Goal: Check status

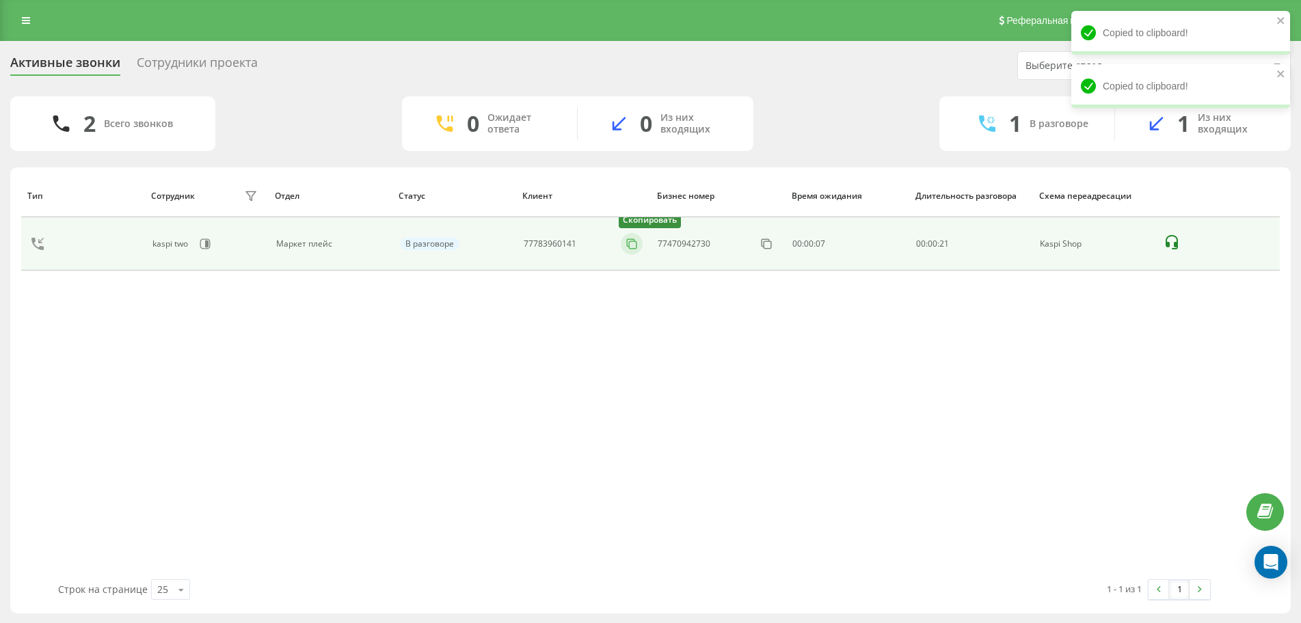
click at [621, 243] on button at bounding box center [632, 244] width 22 height 15
click at [626, 243] on button at bounding box center [632, 244] width 22 height 15
click at [630, 240] on icon at bounding box center [632, 244] width 14 height 14
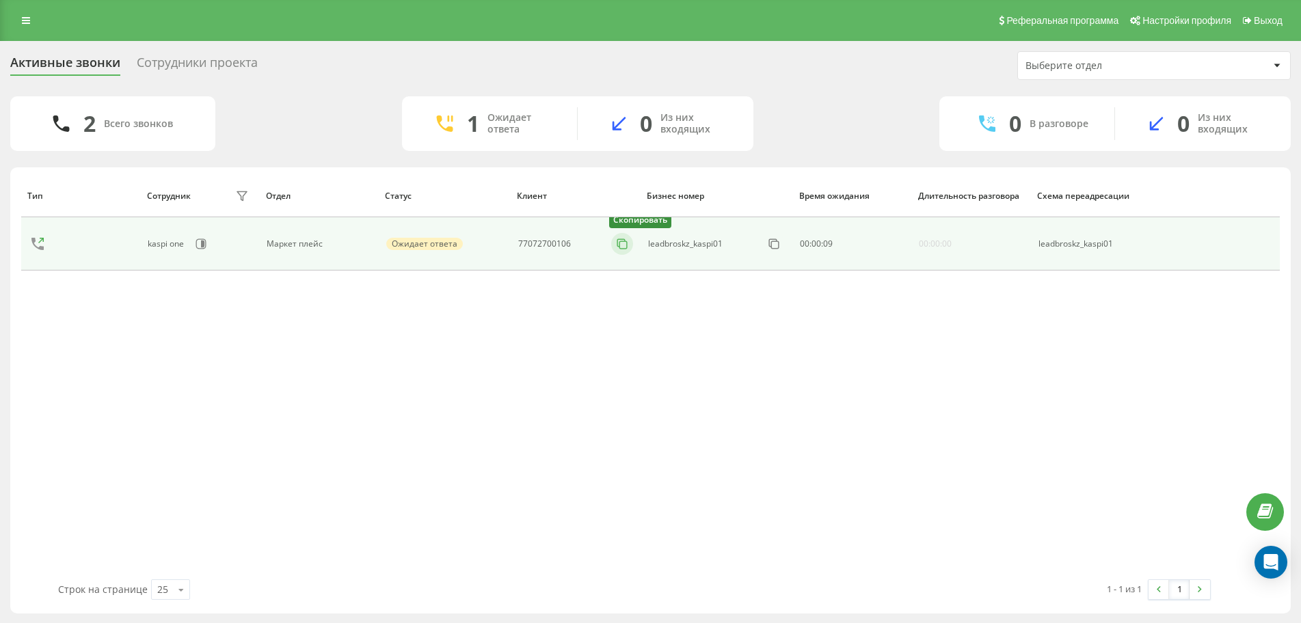
click at [621, 245] on icon at bounding box center [622, 244] width 14 height 14
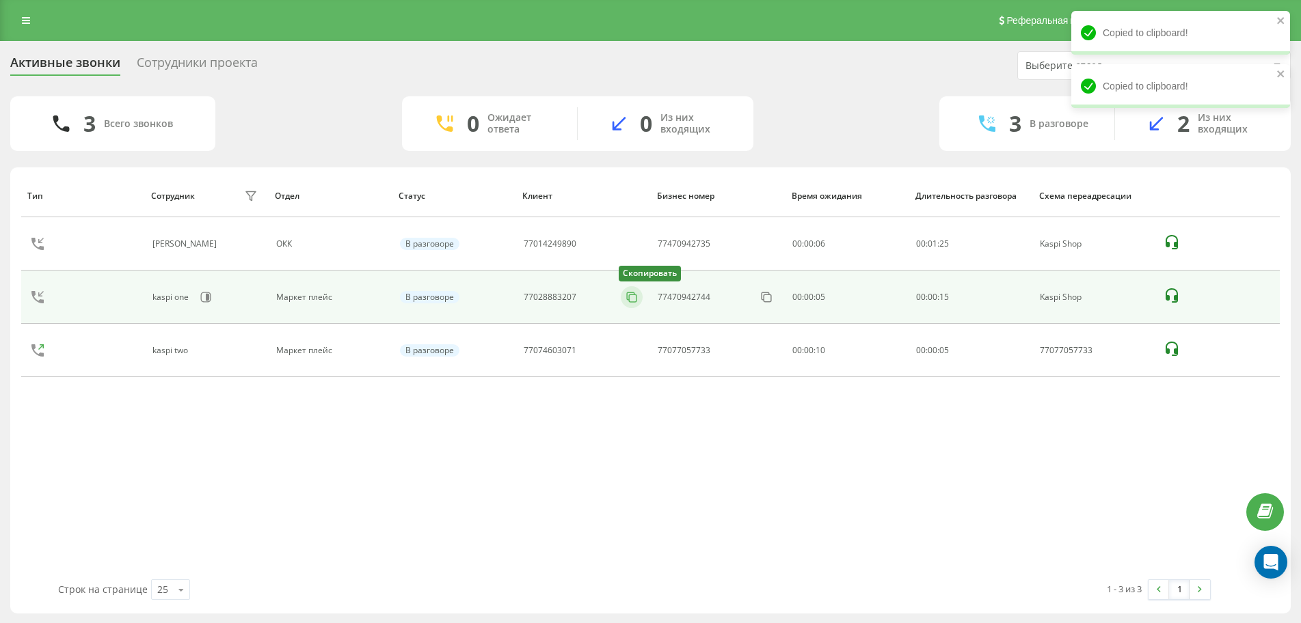
click at [636, 296] on icon at bounding box center [632, 298] width 14 height 14
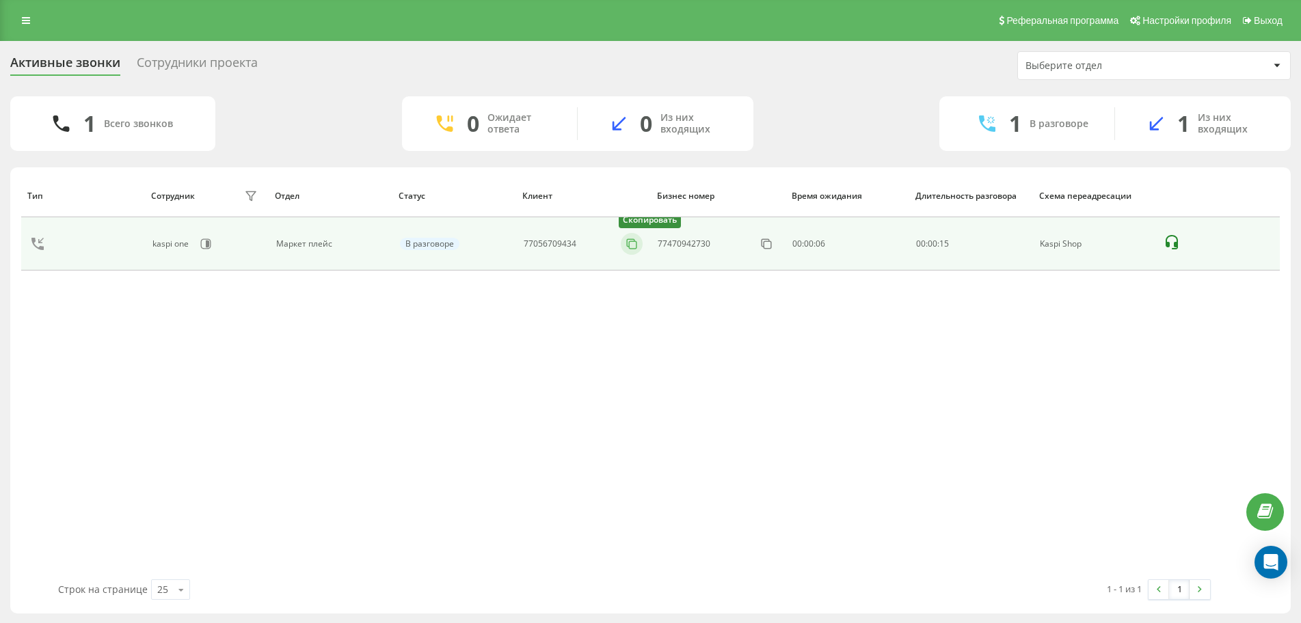
click at [632, 243] on icon at bounding box center [632, 244] width 14 height 14
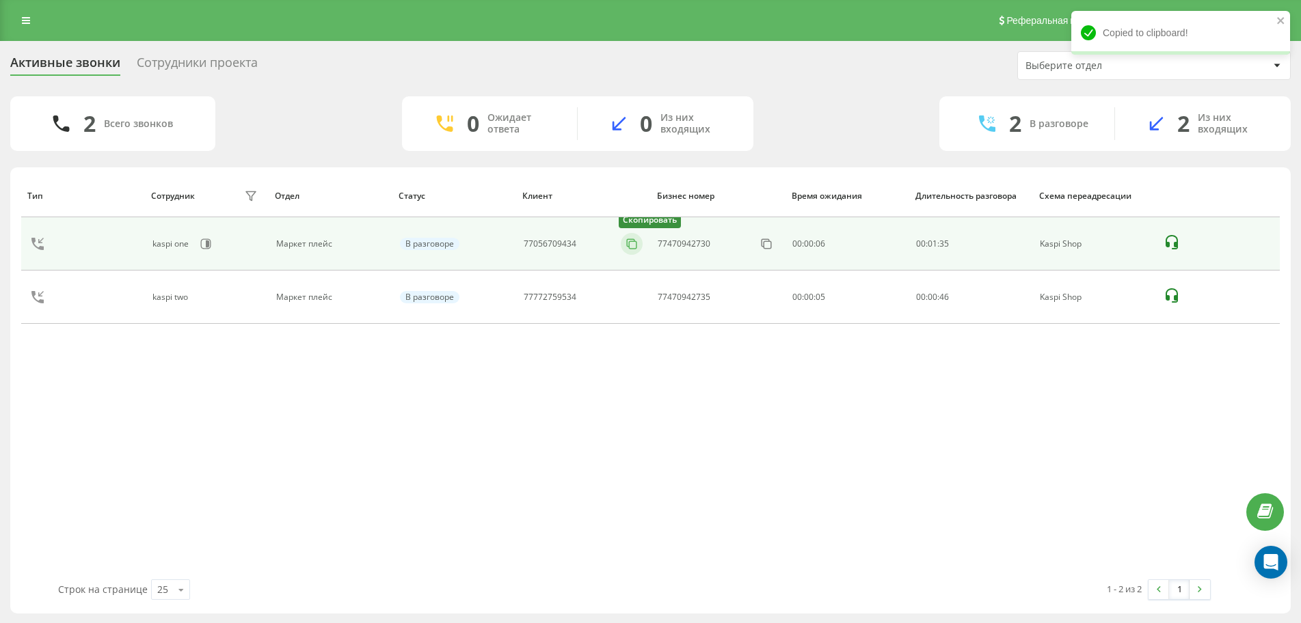
click at [632, 245] on icon at bounding box center [632, 244] width 14 height 14
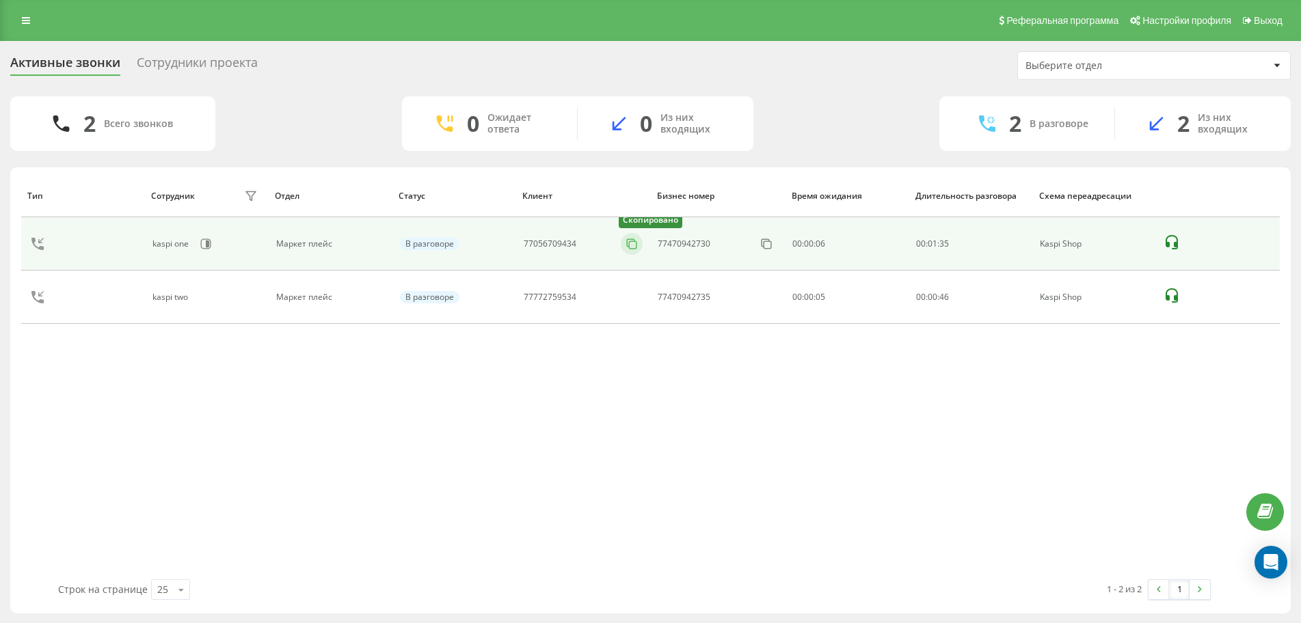
click at [632, 245] on icon at bounding box center [632, 244] width 14 height 14
click at [630, 243] on icon at bounding box center [632, 244] width 14 height 14
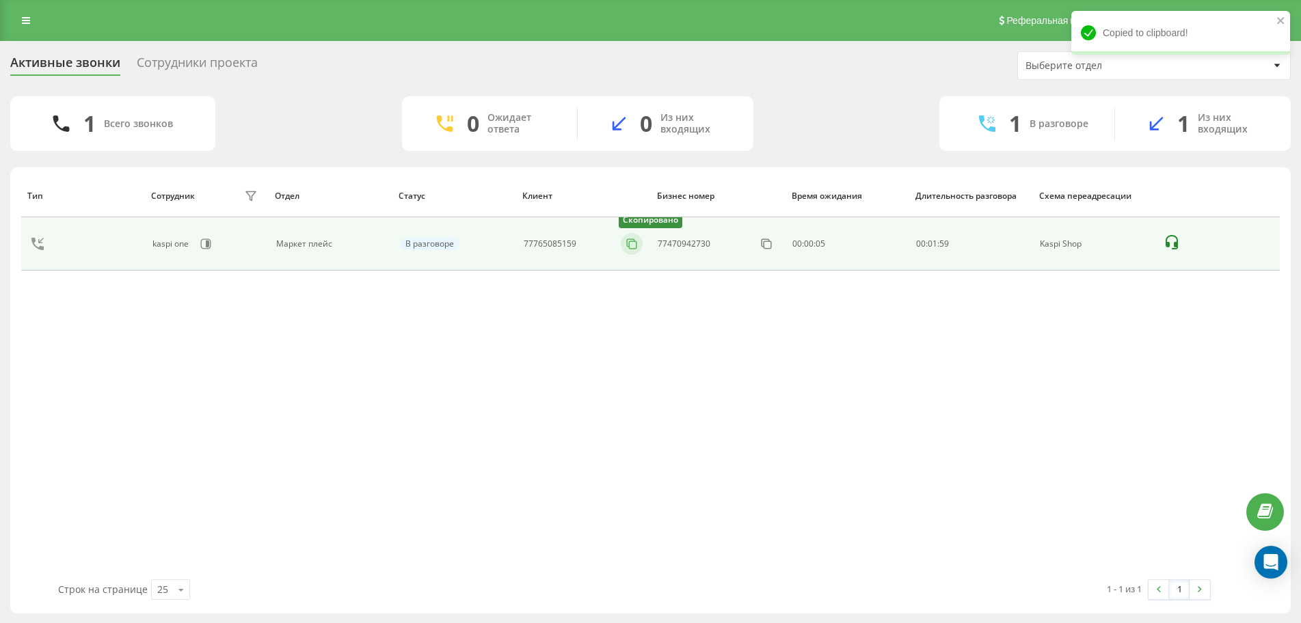
click at [630, 243] on icon at bounding box center [632, 244] width 14 height 14
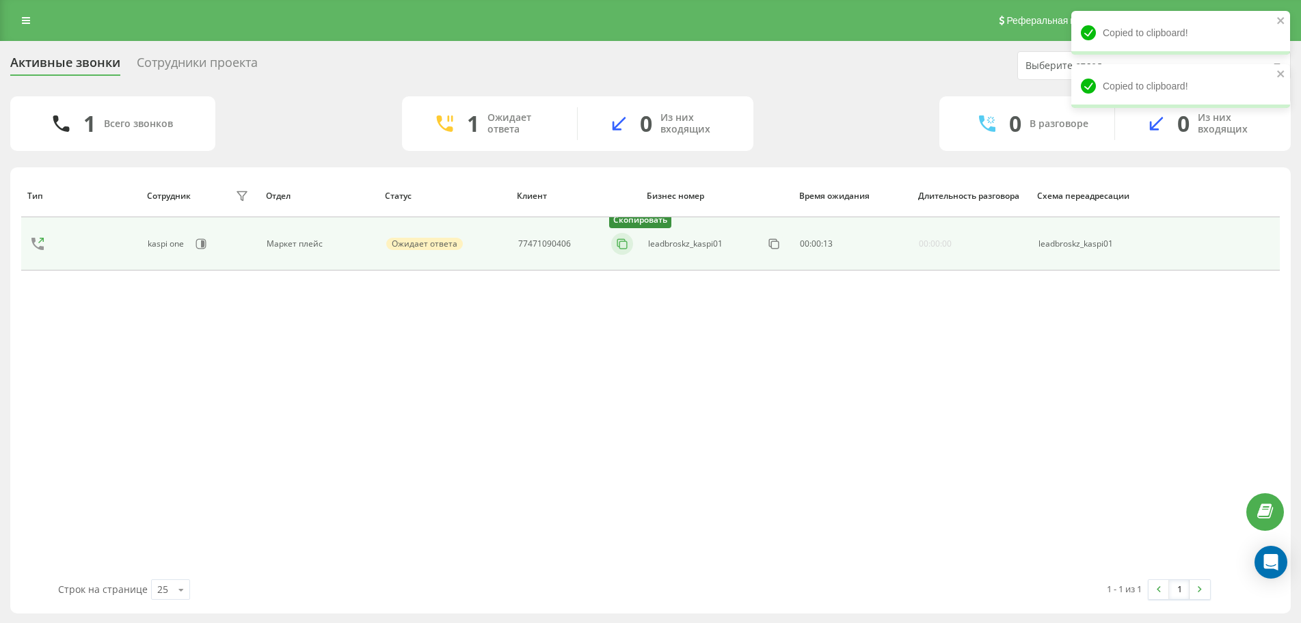
click at [624, 245] on icon at bounding box center [622, 244] width 14 height 14
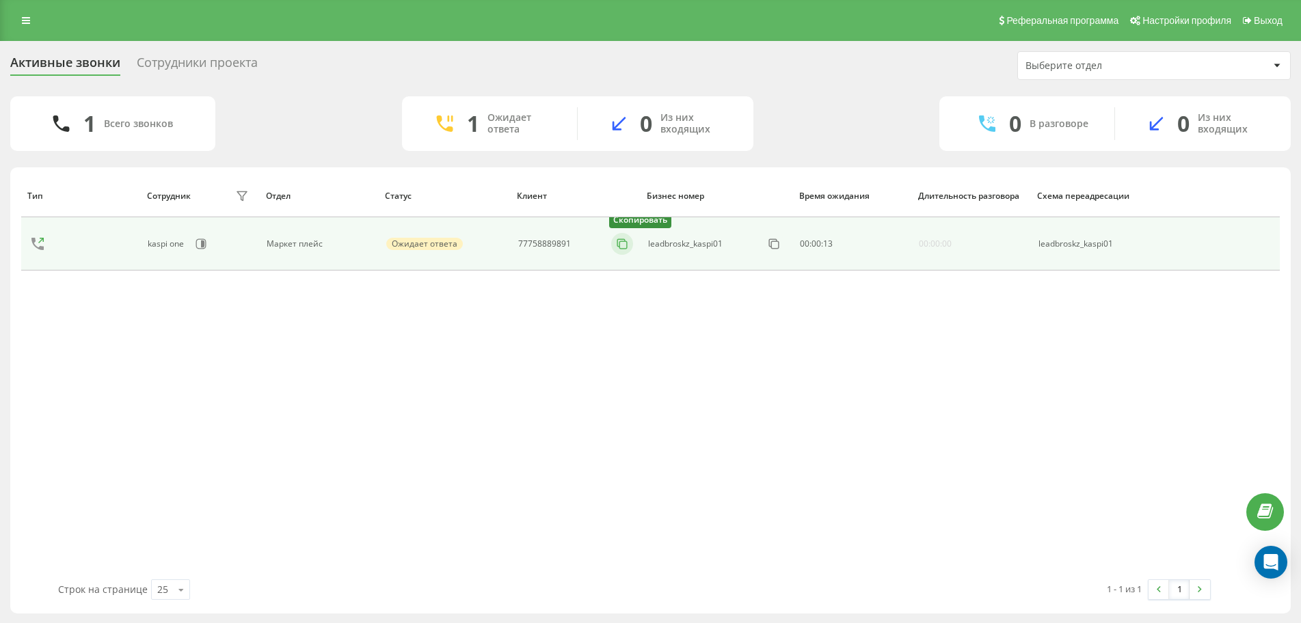
click at [623, 243] on icon at bounding box center [622, 244] width 14 height 14
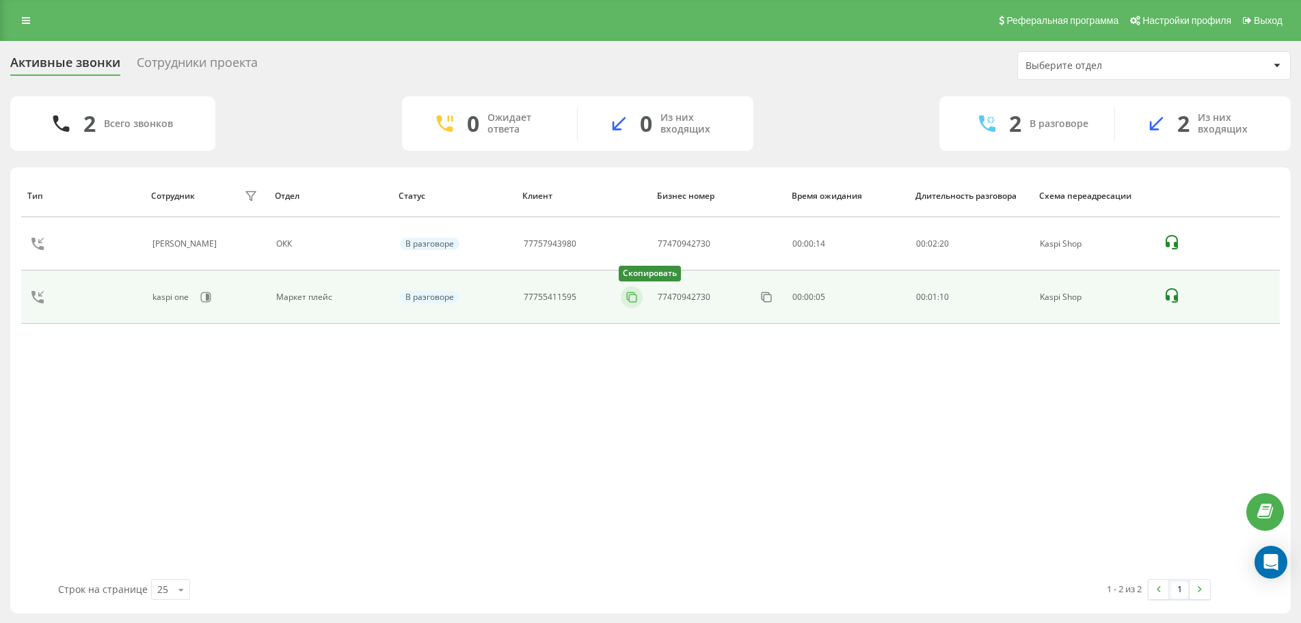
click at [632, 301] on icon at bounding box center [632, 298] width 14 height 14
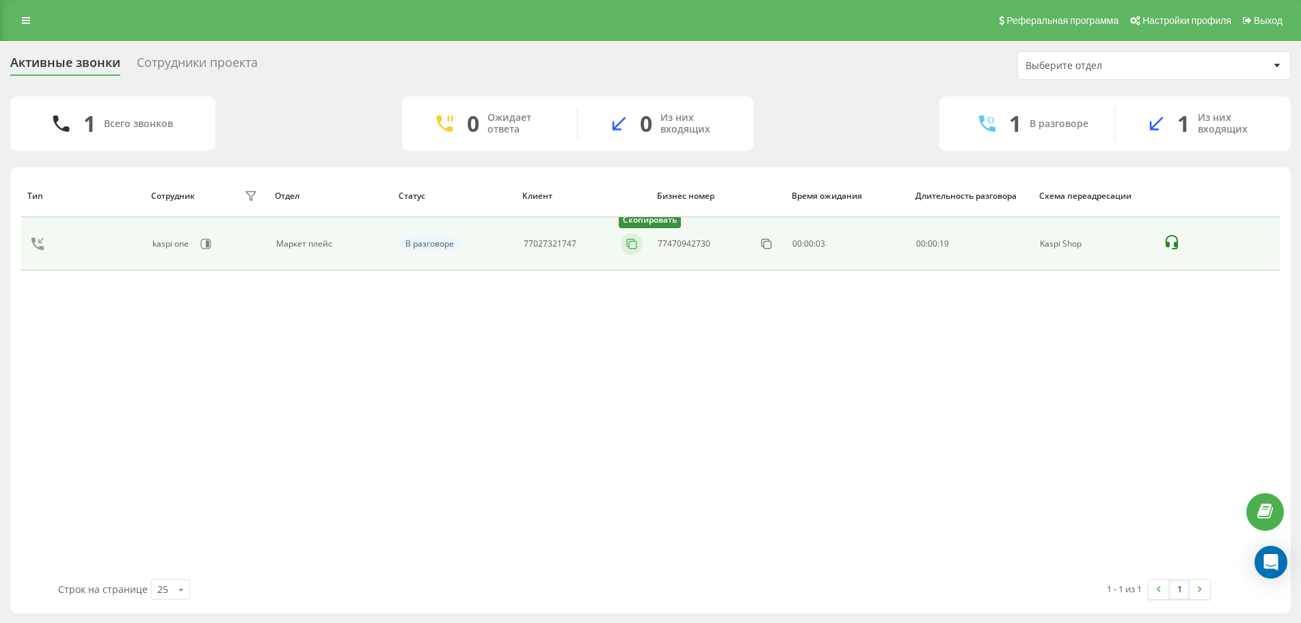
click at [637, 243] on rect at bounding box center [634, 245] width 8 height 8
click at [632, 246] on icon at bounding box center [632, 244] width 14 height 14
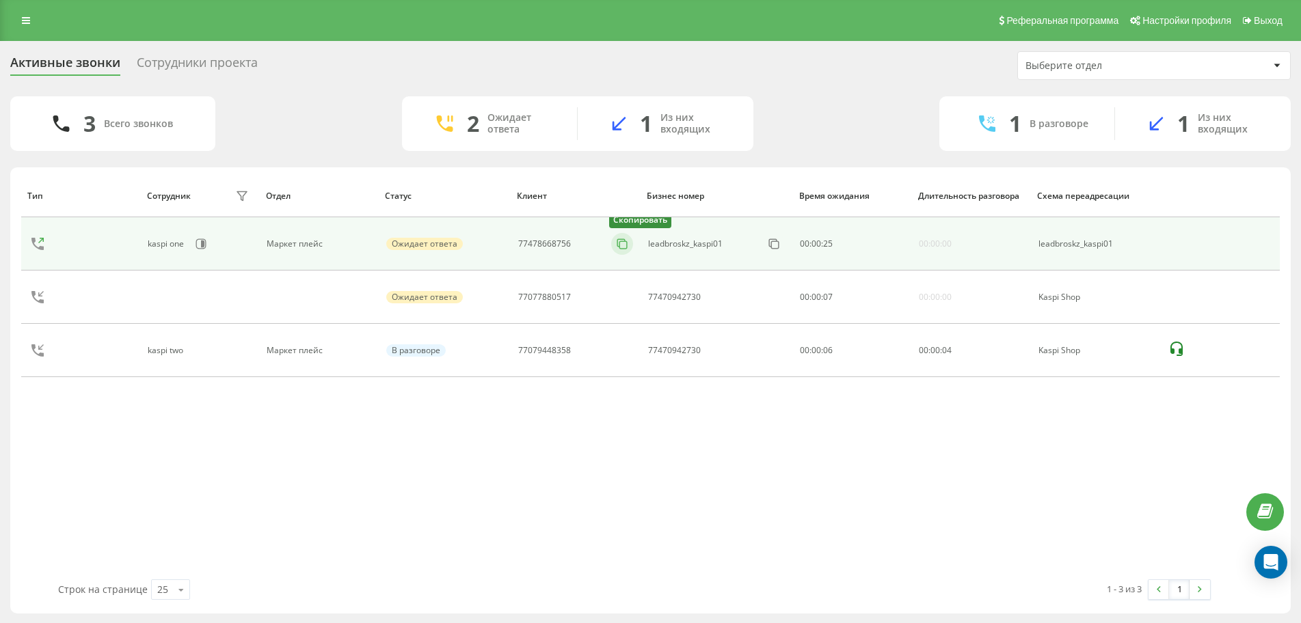
click at [629, 241] on button at bounding box center [622, 244] width 22 height 15
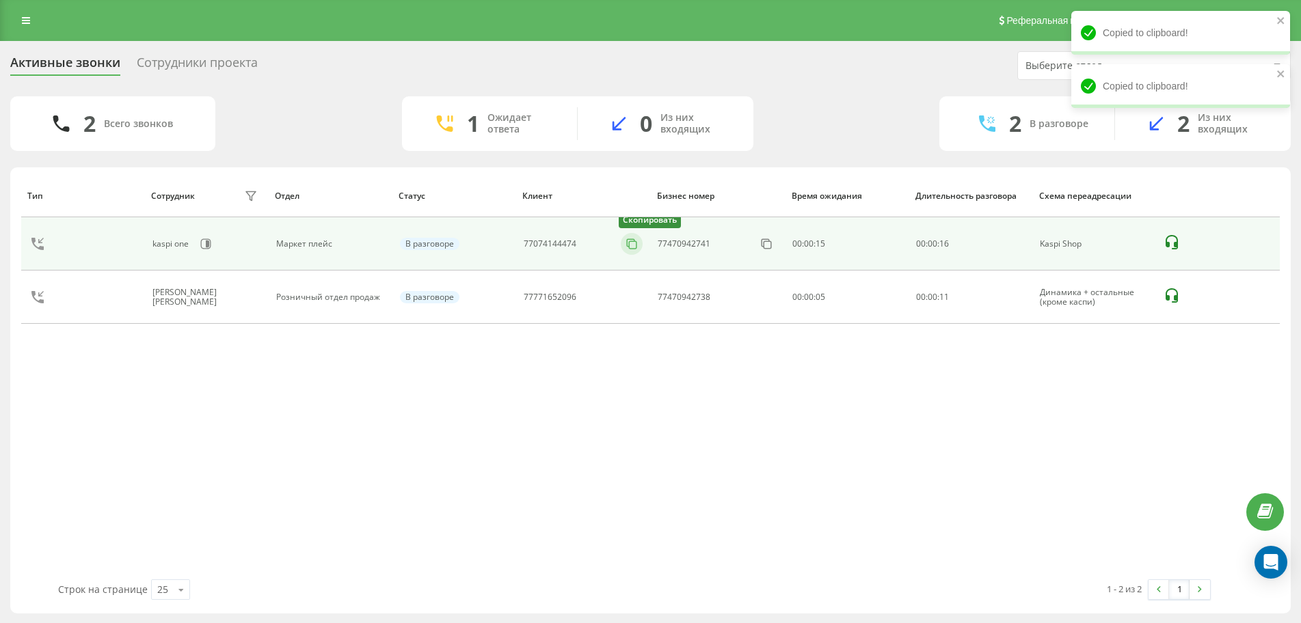
click at [632, 239] on icon at bounding box center [632, 243] width 8 height 8
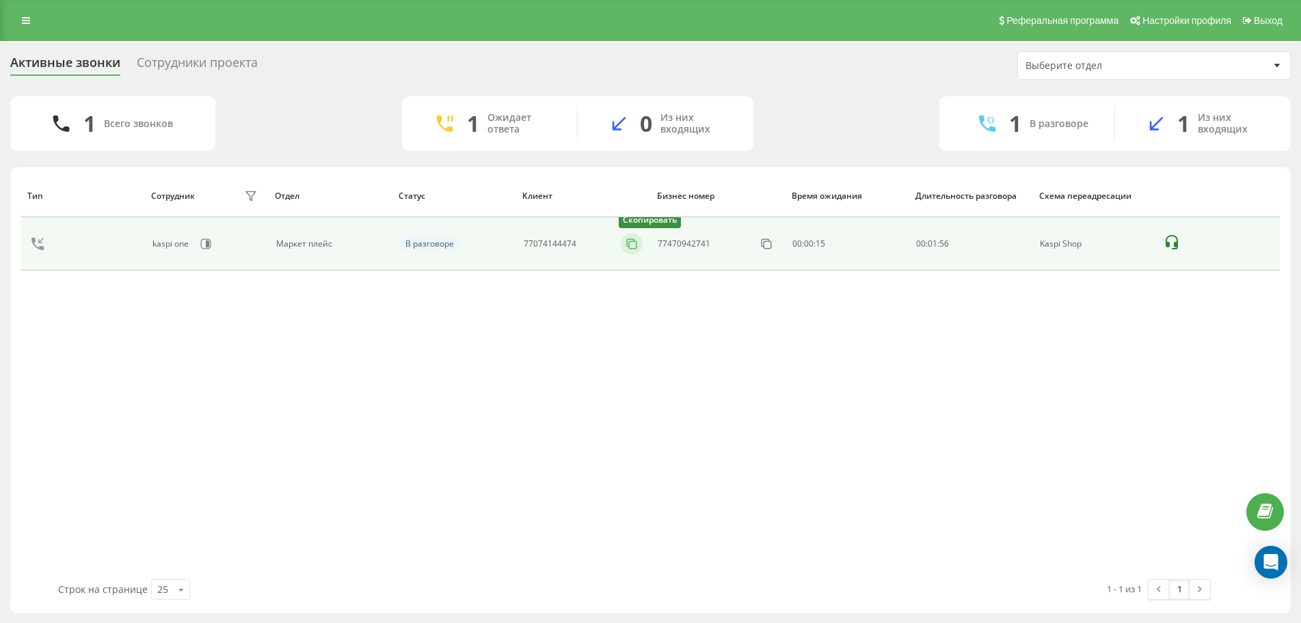
click at [628, 243] on icon at bounding box center [632, 243] width 8 height 8
